Goal: Navigation & Orientation: Find specific page/section

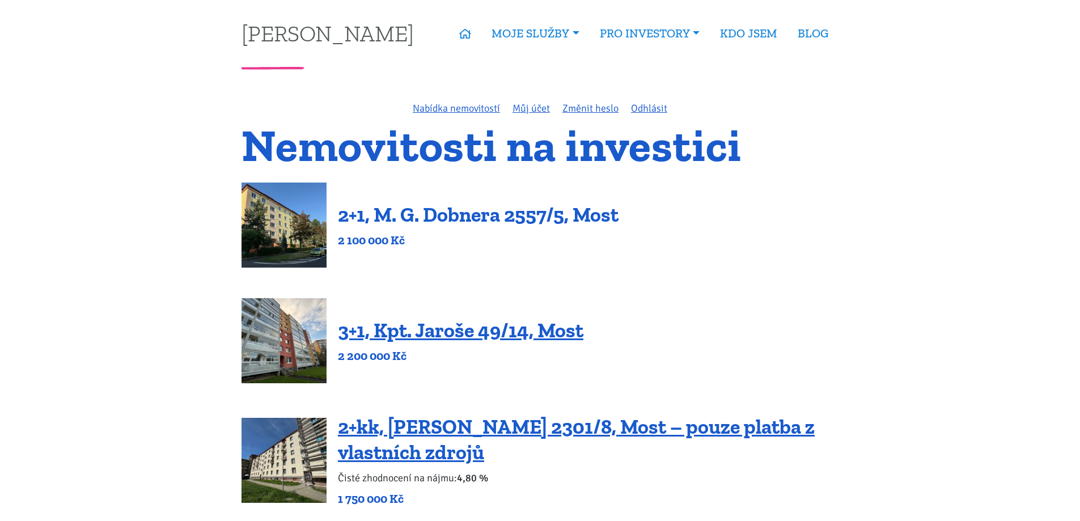
click at [501, 215] on link "2+1, M. G. Dobnera 2557/5, Most" at bounding box center [478, 214] width 281 height 24
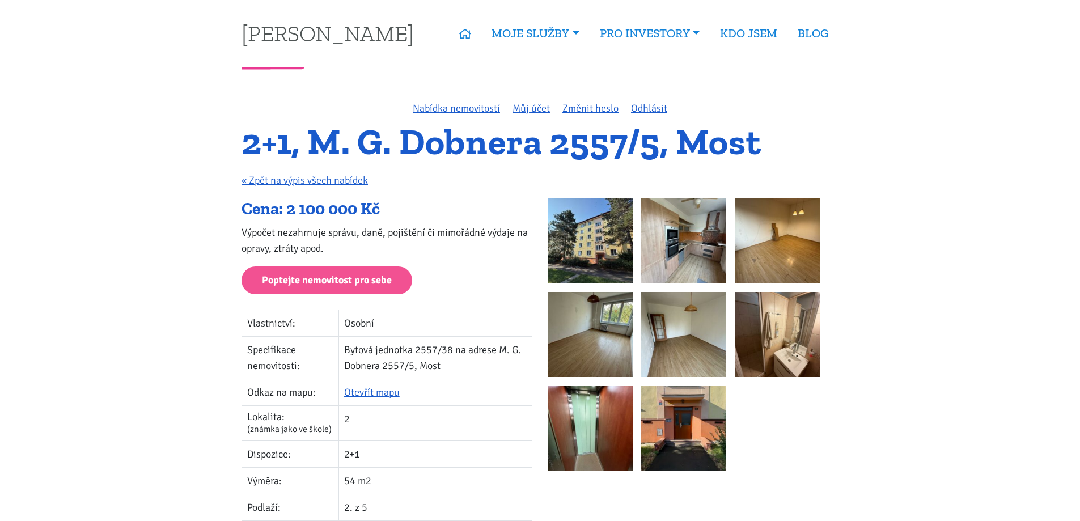
click at [645, 268] on img at bounding box center [683, 240] width 85 height 85
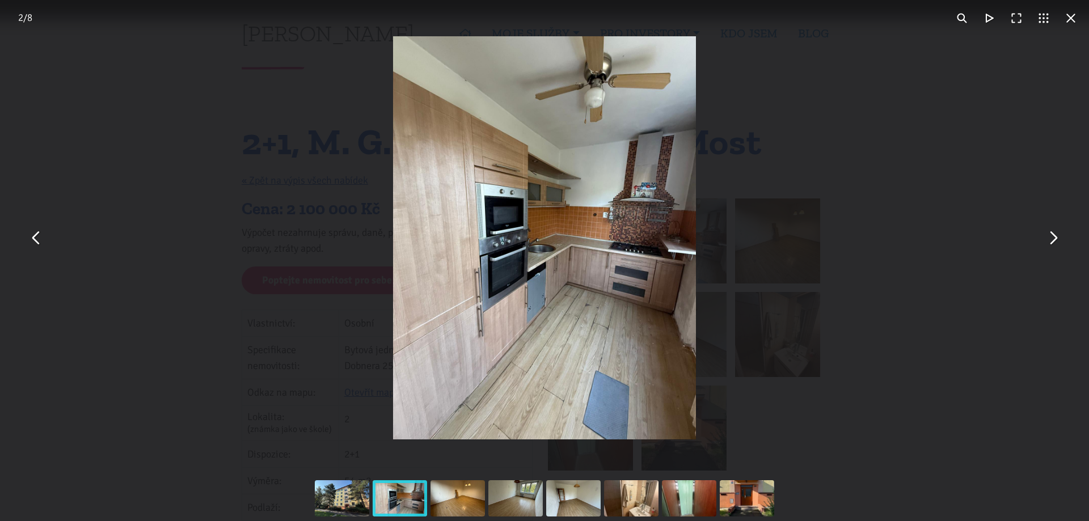
click at [1079, 255] on div "You can close this modal content with the ESC key" at bounding box center [544, 238] width 1089 height 476
